Goal: Transaction & Acquisition: Download file/media

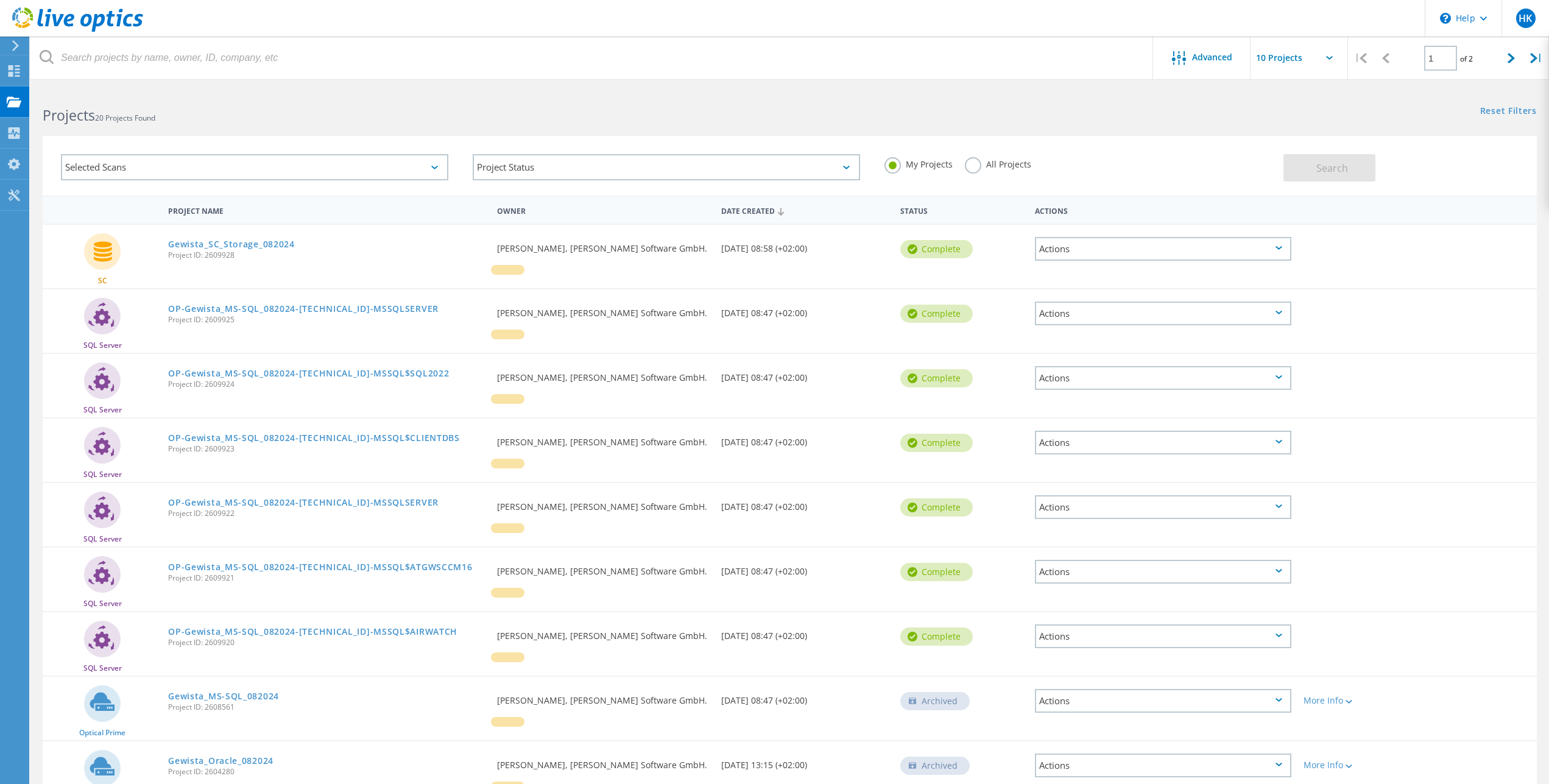
click at [303, 91] on div "Projects 20 Projects Found" at bounding box center [410, 104] width 759 height 33
click at [62, 131] on div "Collectors" at bounding box center [62, 132] width 54 height 8
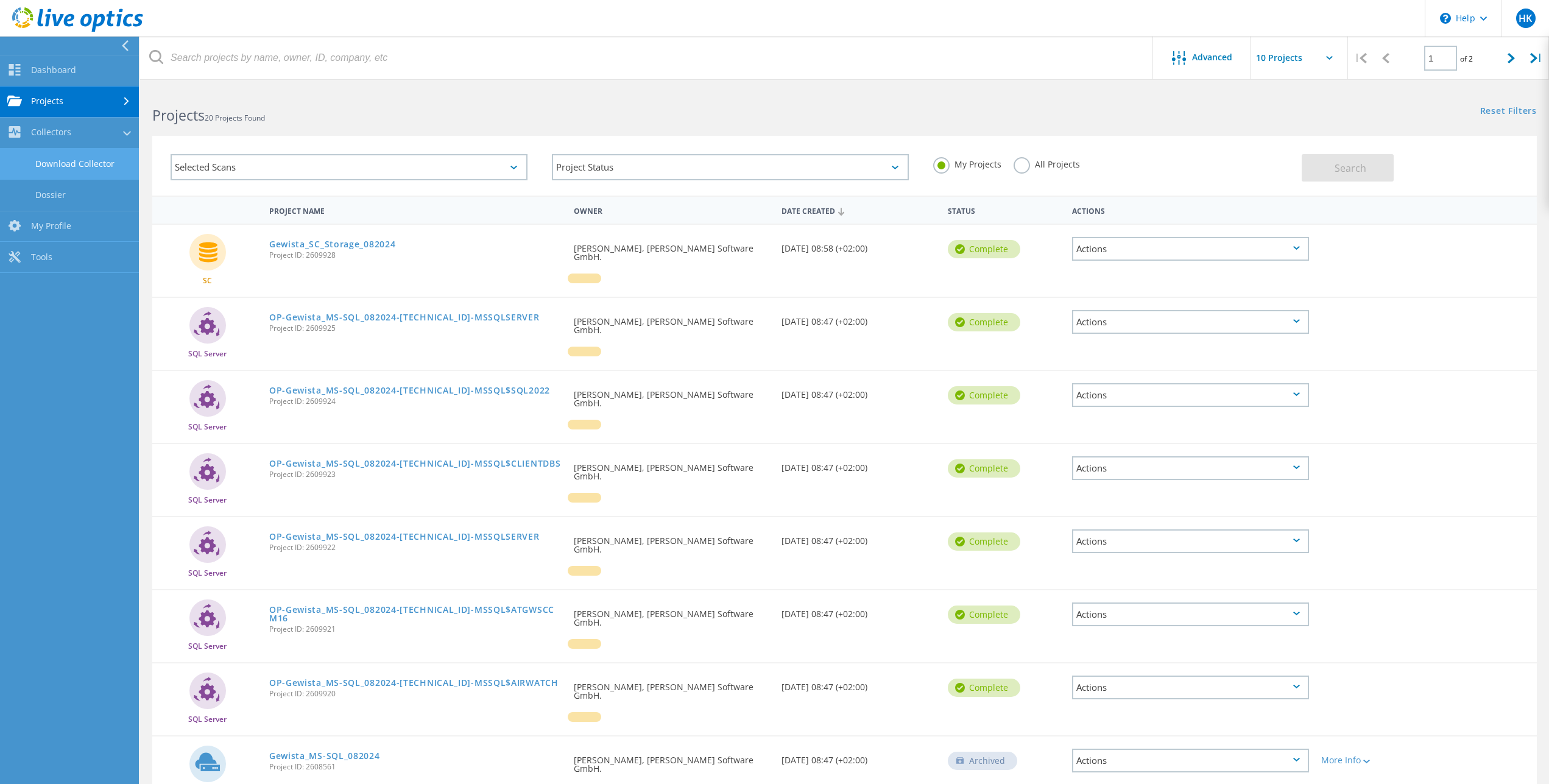
click at [84, 160] on link "Download Collector" at bounding box center [69, 164] width 139 height 31
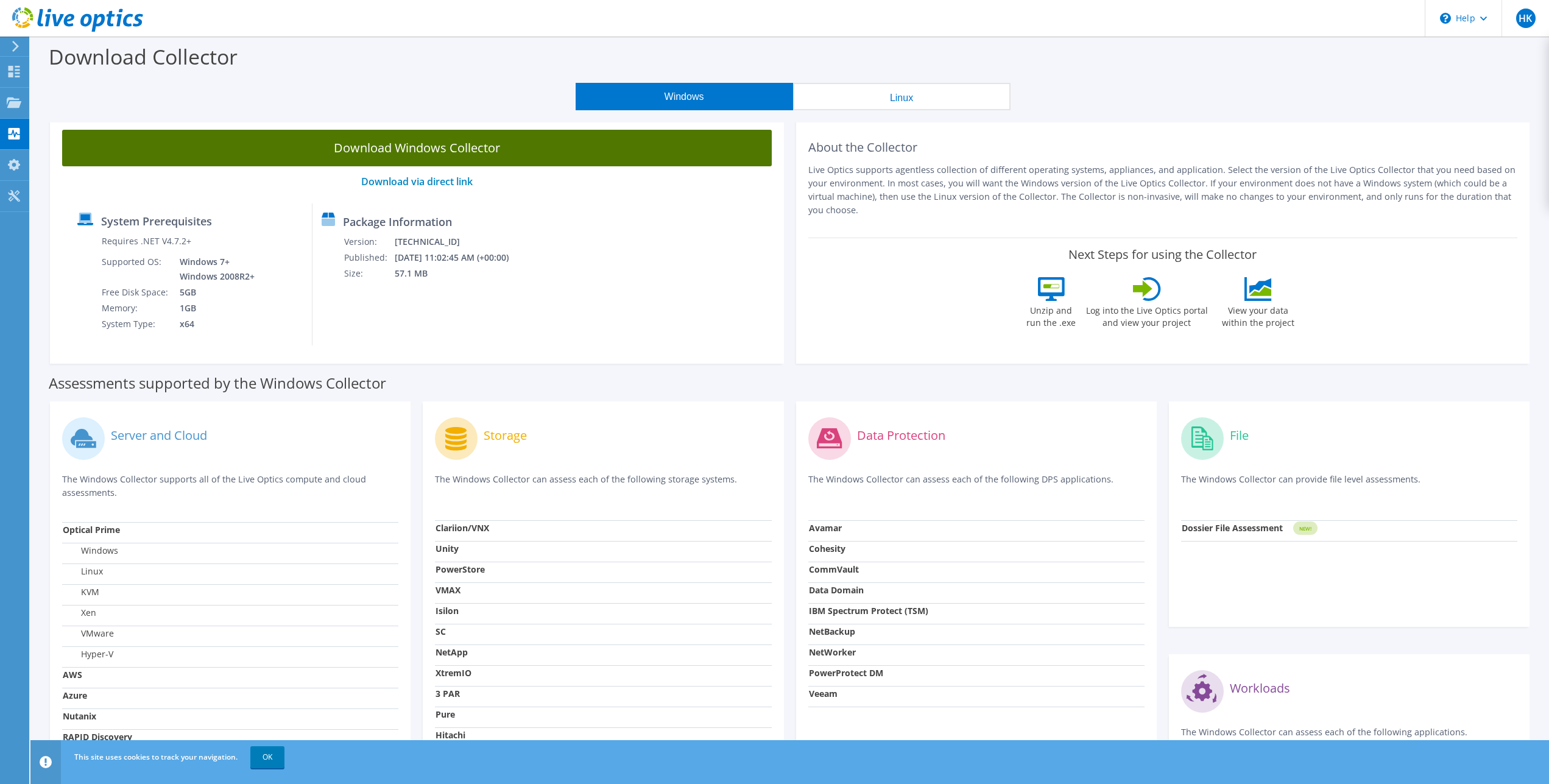
click at [516, 153] on link "Download Windows Collector" at bounding box center [416, 148] width 709 height 36
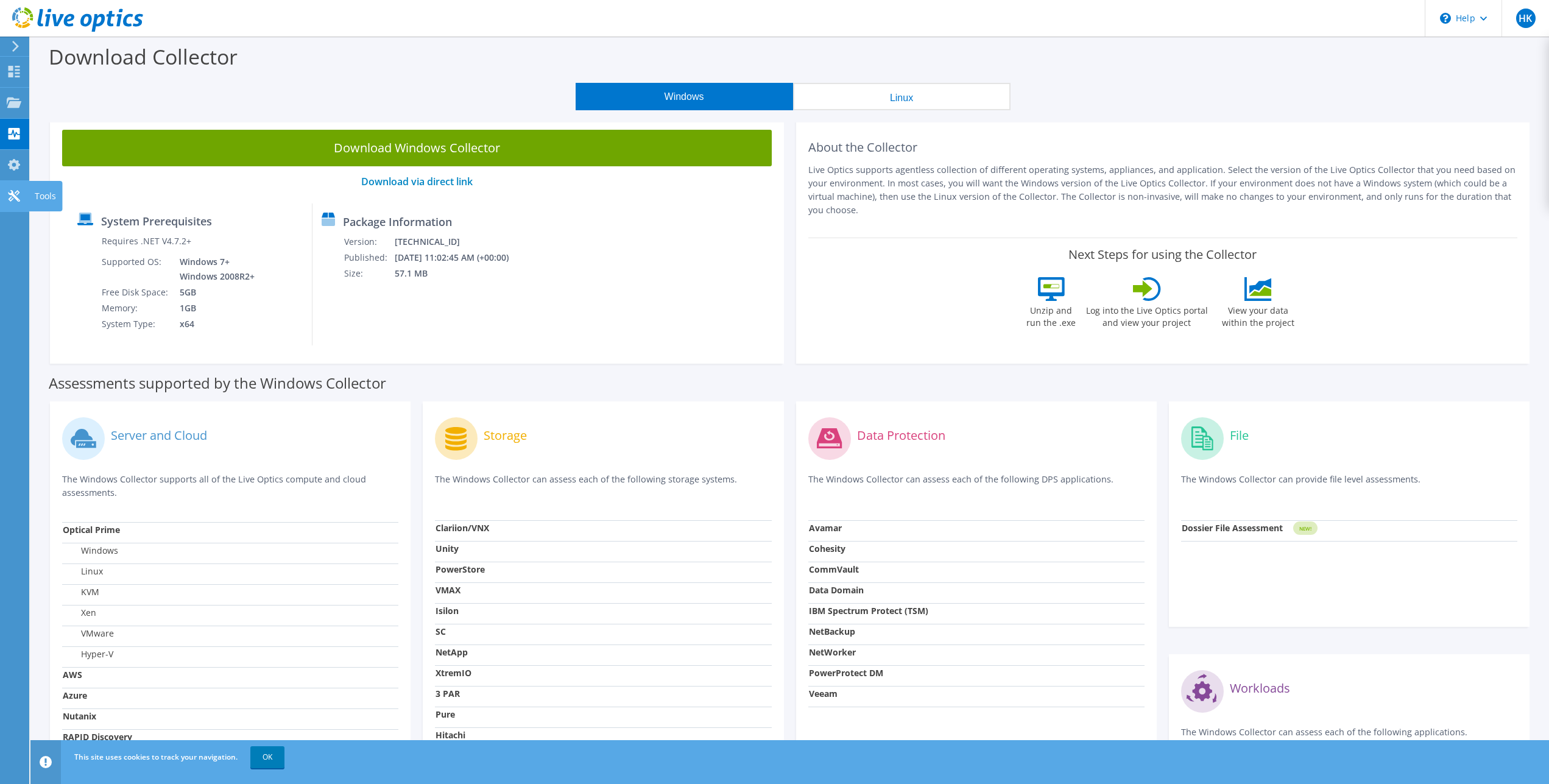
click at [15, 196] on use at bounding box center [13, 196] width 11 height 11
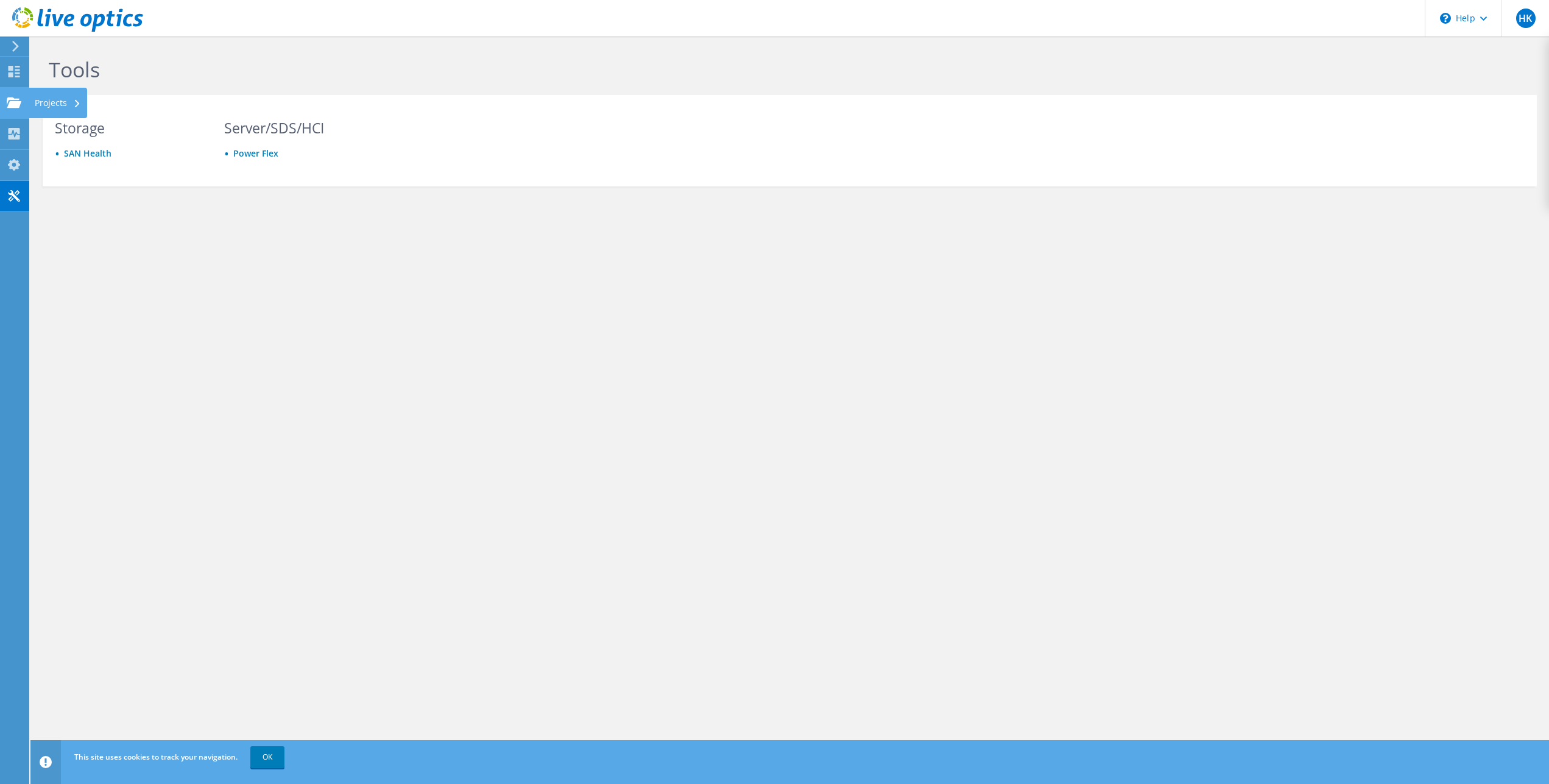
click at [17, 100] on use at bounding box center [14, 102] width 15 height 10
